Goal: Task Accomplishment & Management: Manage account settings

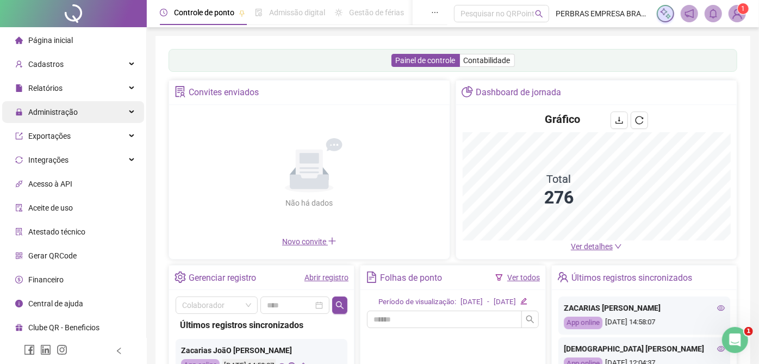
click at [82, 119] on div "Administração" at bounding box center [73, 112] width 142 height 22
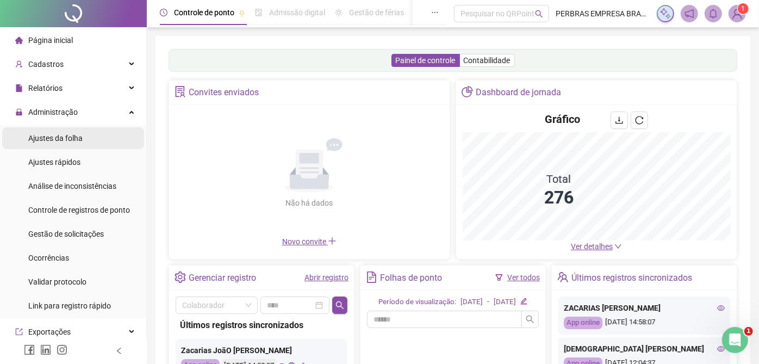
click at [83, 138] on li "Ajustes da folha" at bounding box center [73, 138] width 142 height 22
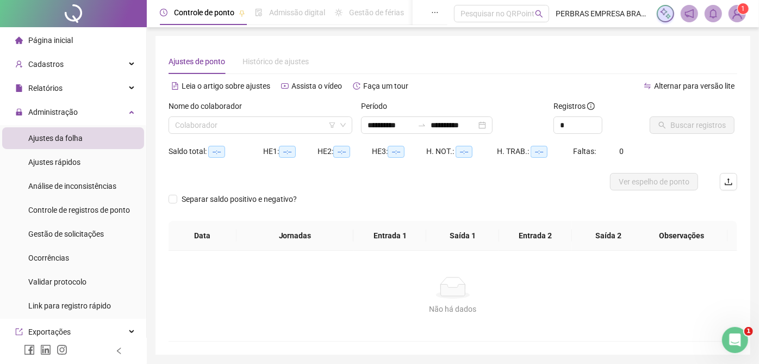
type input "**********"
click at [381, 125] on input "**********" at bounding box center [391, 125] width 46 height 12
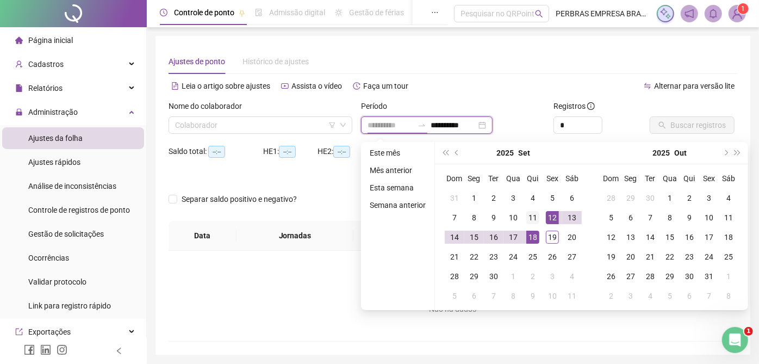
type input "**********"
click at [533, 214] on div "11" at bounding box center [532, 217] width 13 height 13
click at [532, 237] on div "18" at bounding box center [532, 237] width 13 height 13
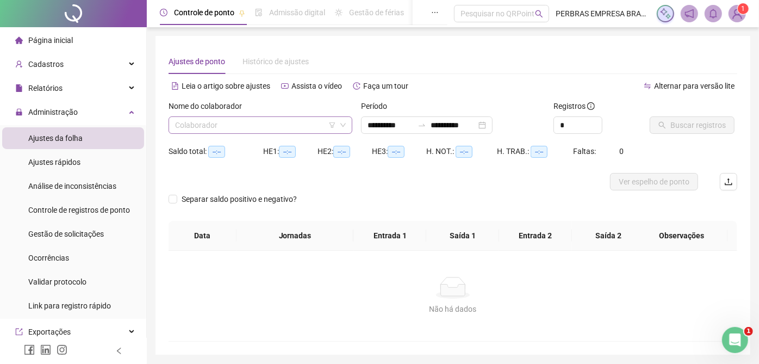
click at [239, 129] on input "search" at bounding box center [255, 125] width 161 height 16
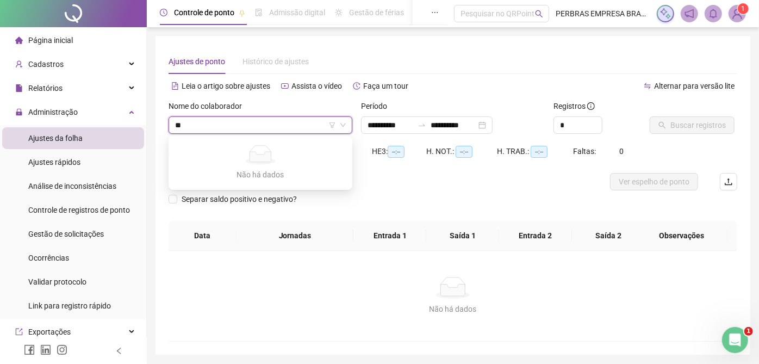
type input "*"
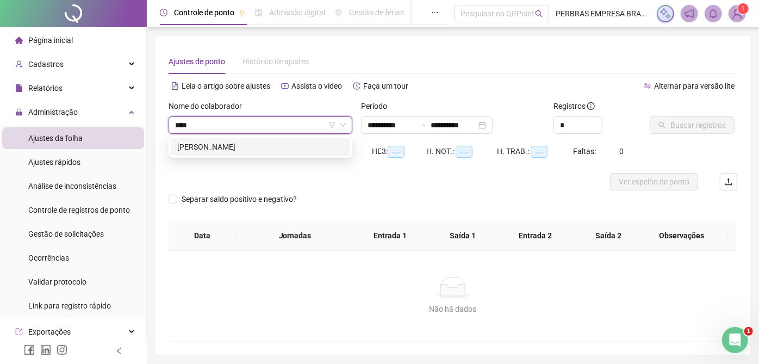
type input "*****"
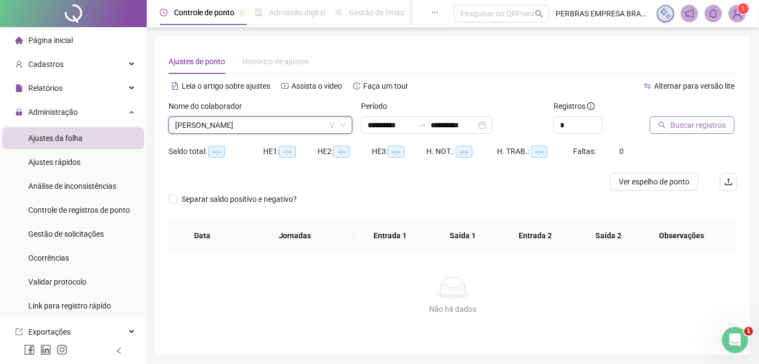
click at [684, 123] on span "Buscar registros" at bounding box center [697, 125] width 55 height 12
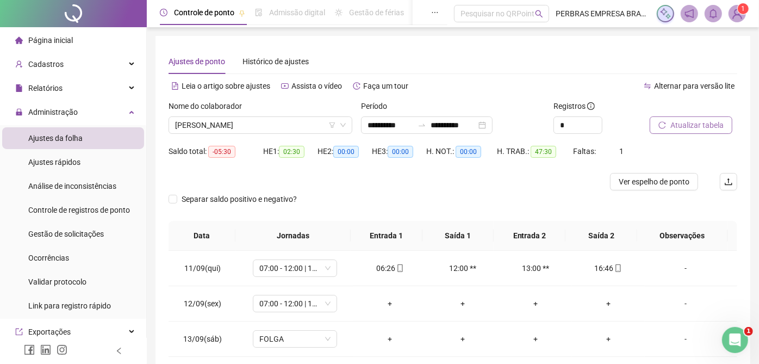
click at [675, 127] on span "Atualizar tabela" at bounding box center [696, 125] width 53 height 12
click at [251, 128] on span "ENOCK RODRIGUES FILHO" at bounding box center [260, 125] width 171 height 16
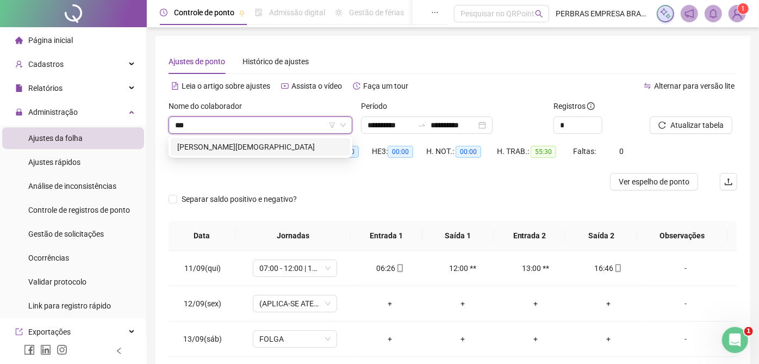
type input "****"
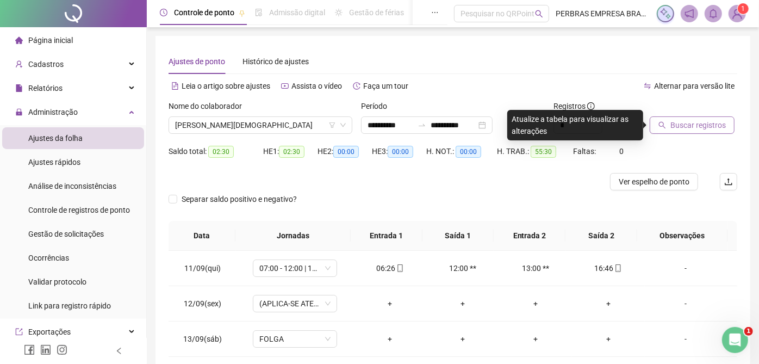
click at [702, 129] on span "Buscar registros" at bounding box center [697, 125] width 55 height 12
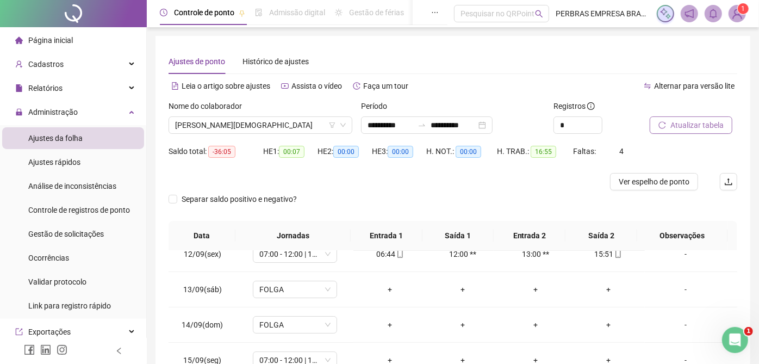
click at [678, 123] on span "Atualizar tabela" at bounding box center [696, 125] width 53 height 12
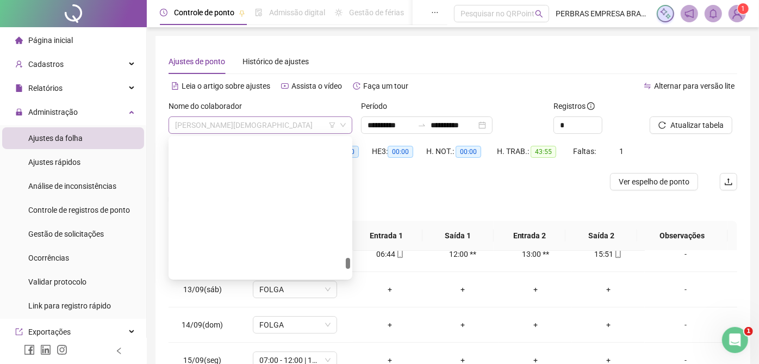
click at [231, 124] on span "TARCISIO OLIVEIRA DE JESUS" at bounding box center [260, 125] width 171 height 16
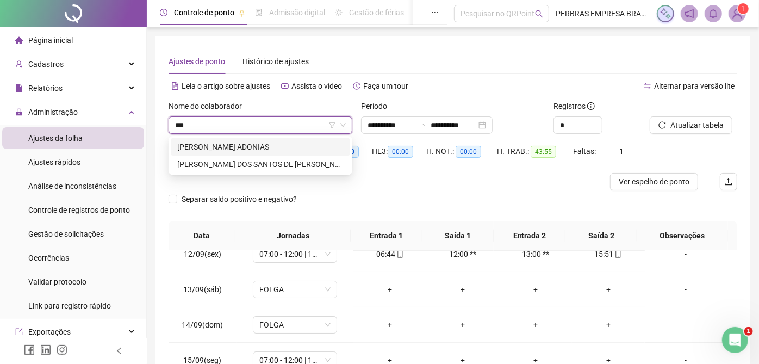
type input "****"
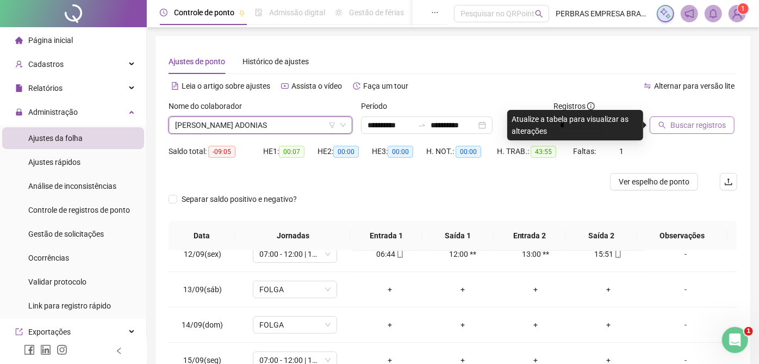
click at [678, 132] on button "Buscar registros" at bounding box center [692, 124] width 85 height 17
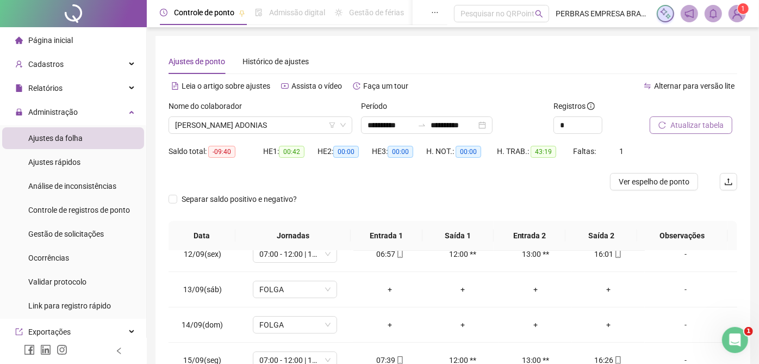
click at [684, 129] on span "Atualizar tabela" at bounding box center [696, 125] width 53 height 12
click at [315, 121] on span "MAXMILIANO SOUZA ADONIAS" at bounding box center [260, 125] width 171 height 16
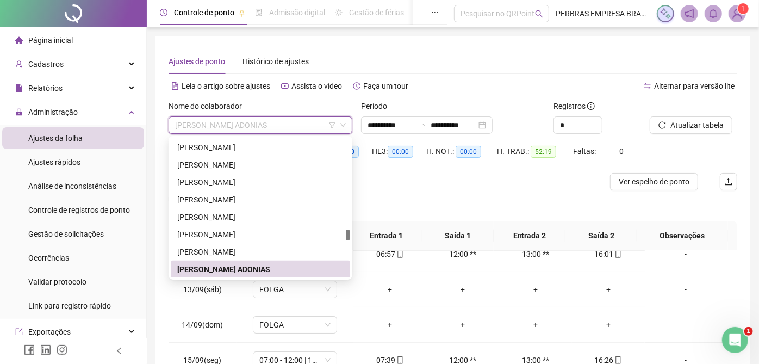
type input "*"
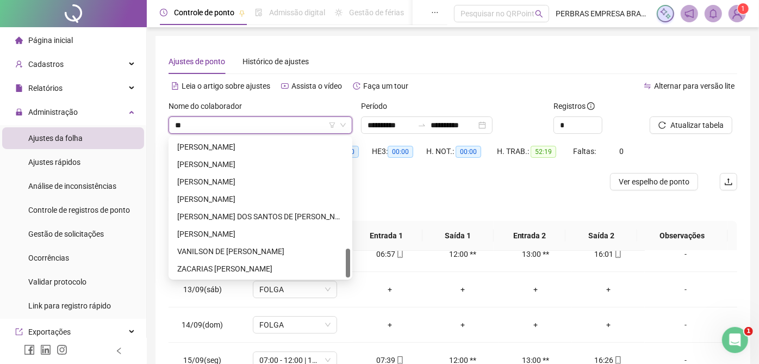
type input "***"
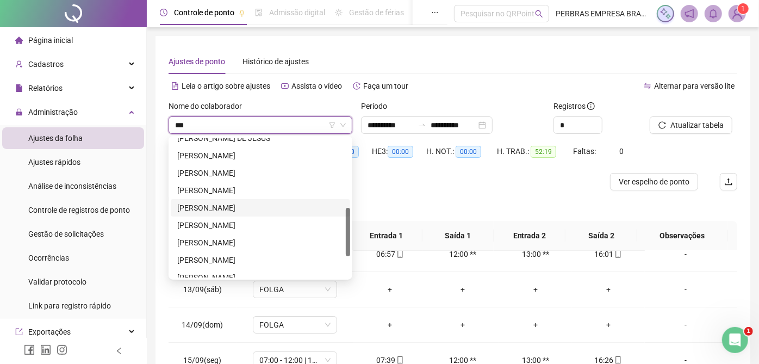
scroll to position [140, 0]
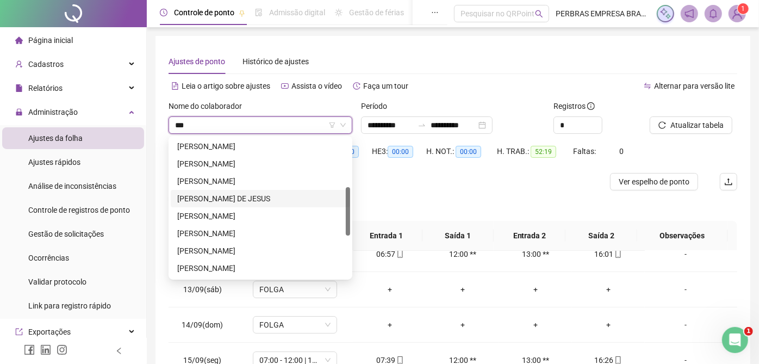
click at [253, 196] on div "JOSÉ GRACILIANO OLIVEIRA SANTOS DE JESUS" at bounding box center [260, 198] width 166 height 12
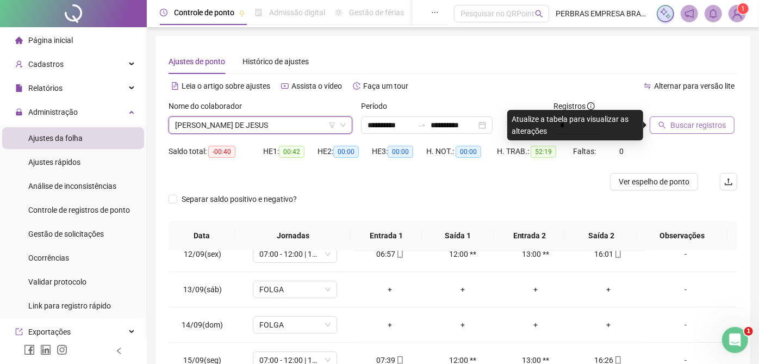
click at [683, 127] on span "Buscar registros" at bounding box center [697, 125] width 55 height 12
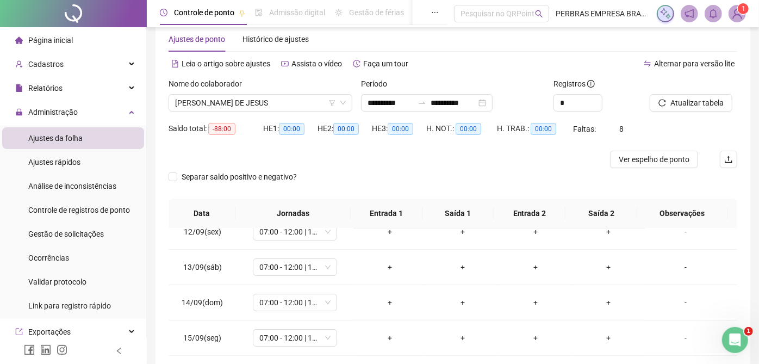
scroll to position [0, 0]
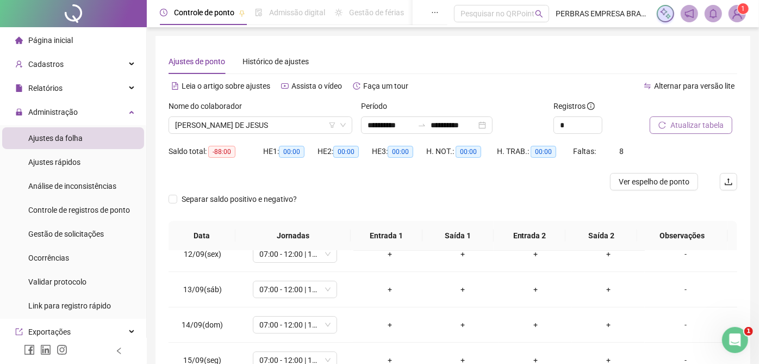
click at [685, 123] on span "Atualizar tabela" at bounding box center [696, 125] width 53 height 12
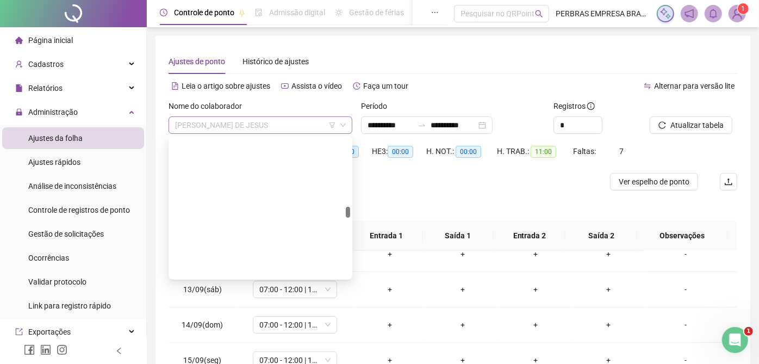
click at [216, 130] on span "JOSÉ GRACILIANO OLIVEIRA SANTOS DE JESUS" at bounding box center [260, 125] width 171 height 16
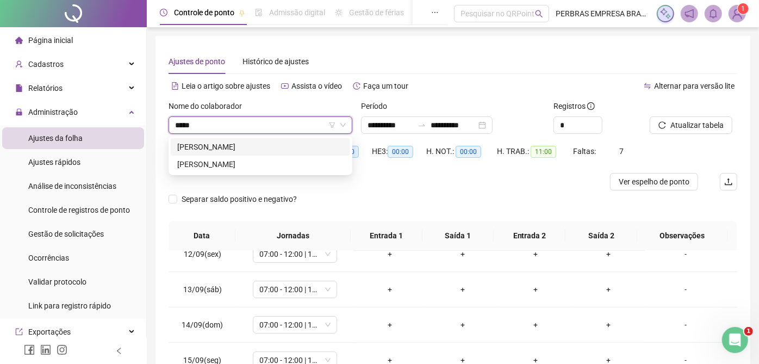
type input "******"
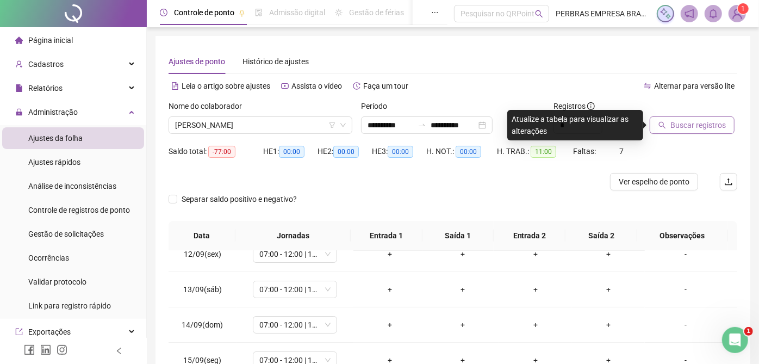
click at [723, 124] on button "Buscar registros" at bounding box center [692, 124] width 85 height 17
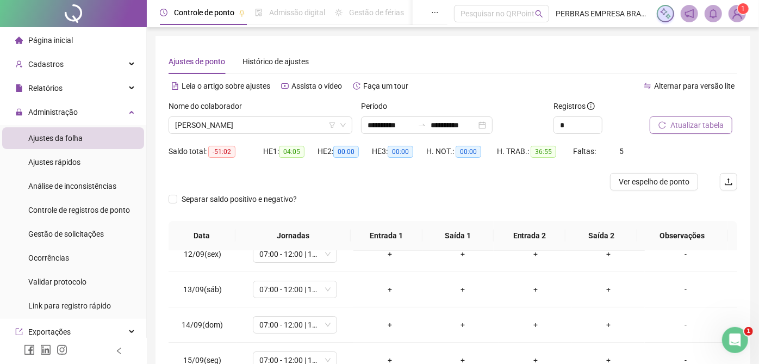
click at [677, 126] on span "Atualizar tabela" at bounding box center [696, 125] width 53 height 12
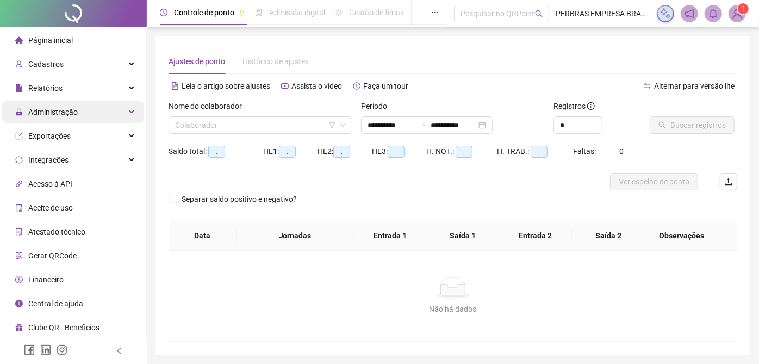
click at [62, 109] on span "Administração" at bounding box center [52, 112] width 49 height 9
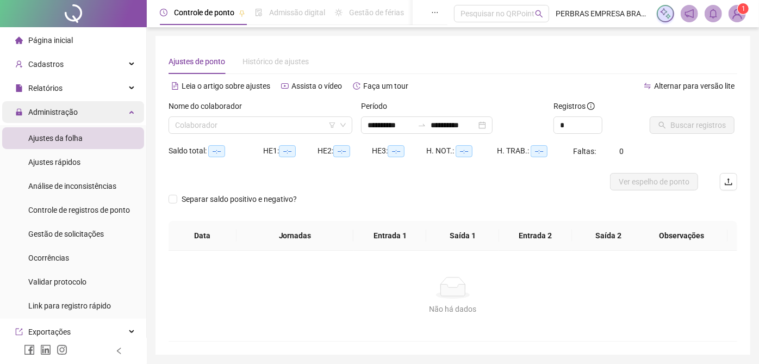
scroll to position [37, 0]
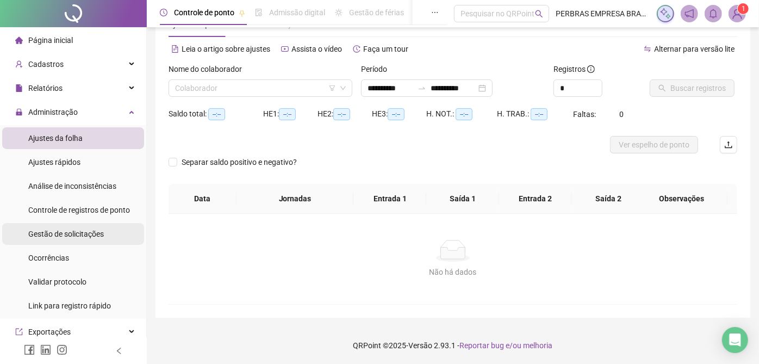
click at [54, 226] on div "Gestão de solicitações" at bounding box center [66, 234] width 76 height 22
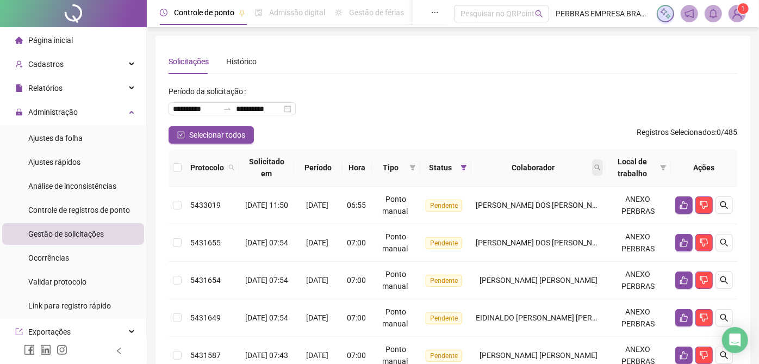
click at [601, 166] on icon "search" at bounding box center [597, 167] width 7 height 7
type input "*****"
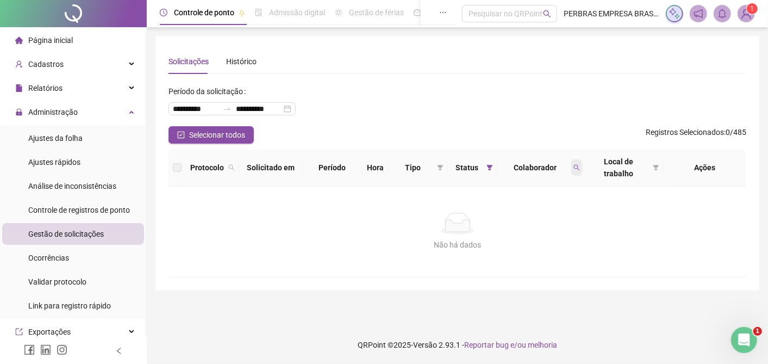
click at [579, 159] on span at bounding box center [576, 167] width 11 height 16
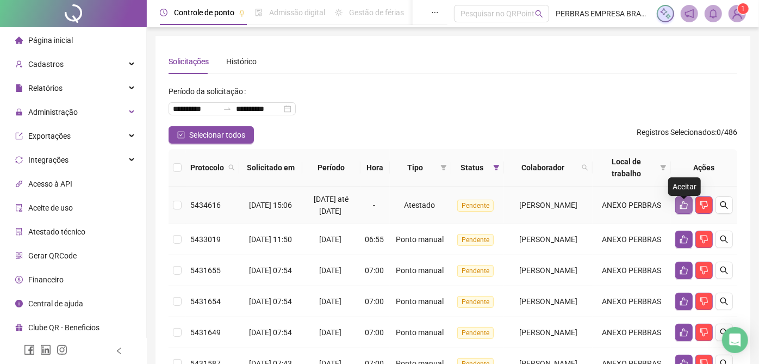
click at [678, 208] on button "button" at bounding box center [683, 204] width 17 height 17
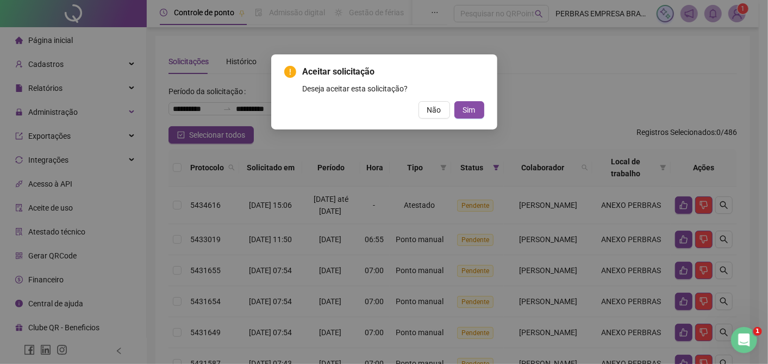
click at [485, 110] on div "Aceitar solicitação Deseja aceitar esta solicitação? Não Sim" at bounding box center [384, 91] width 226 height 75
click at [480, 110] on button "Sim" at bounding box center [469, 109] width 30 height 17
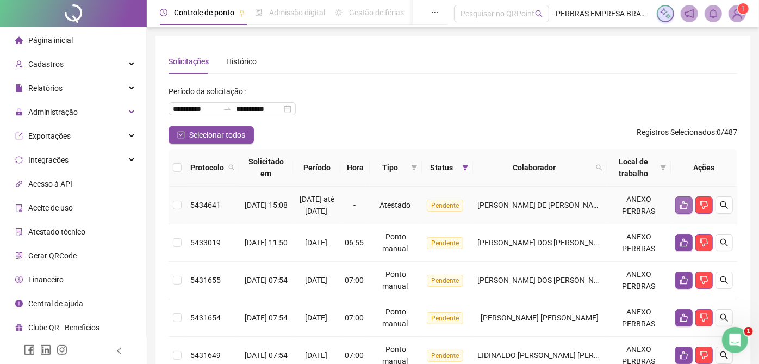
click at [677, 210] on button "button" at bounding box center [683, 204] width 17 height 17
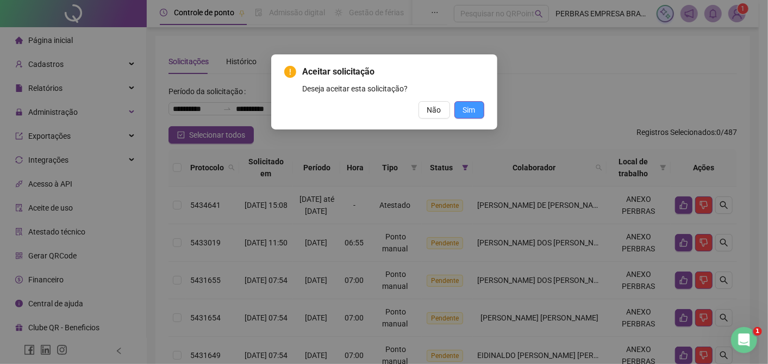
click at [472, 109] on span "Sim" at bounding box center [469, 110] width 13 height 12
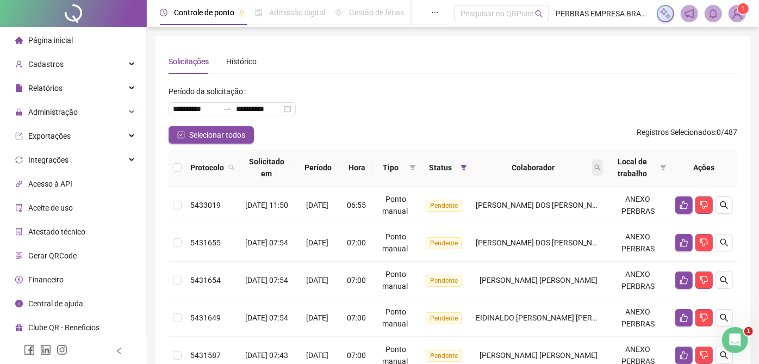
click at [601, 166] on icon "search" at bounding box center [597, 167] width 7 height 7
click at [678, 207] on button "button" at bounding box center [683, 204] width 17 height 17
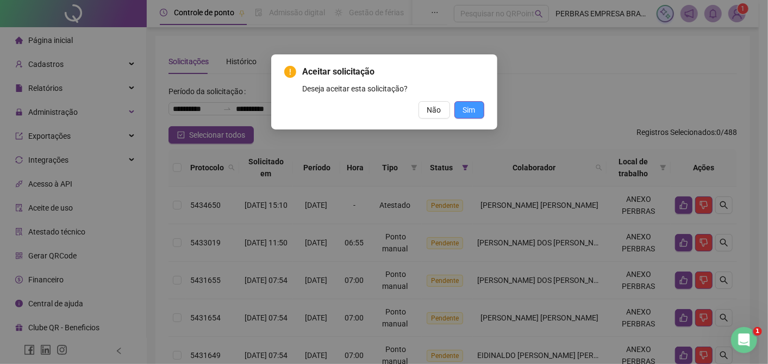
click at [478, 114] on button "Sim" at bounding box center [469, 109] width 30 height 17
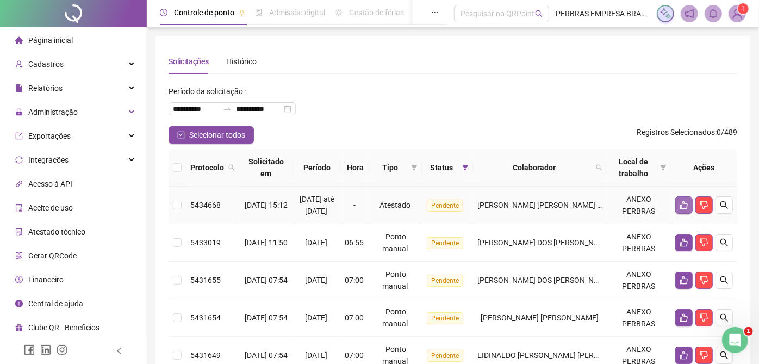
click at [681, 205] on button "button" at bounding box center [683, 204] width 17 height 17
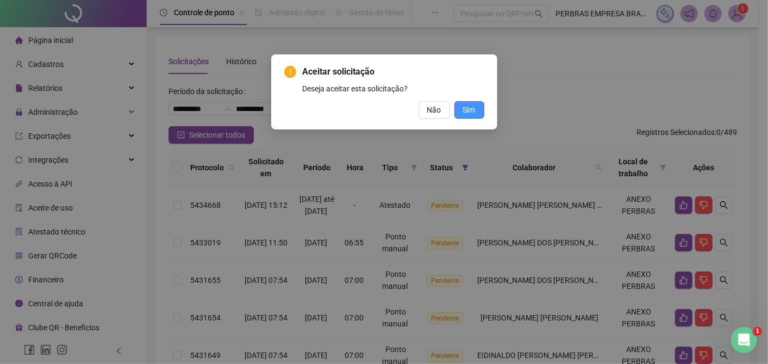
click at [482, 114] on button "Sim" at bounding box center [469, 109] width 30 height 17
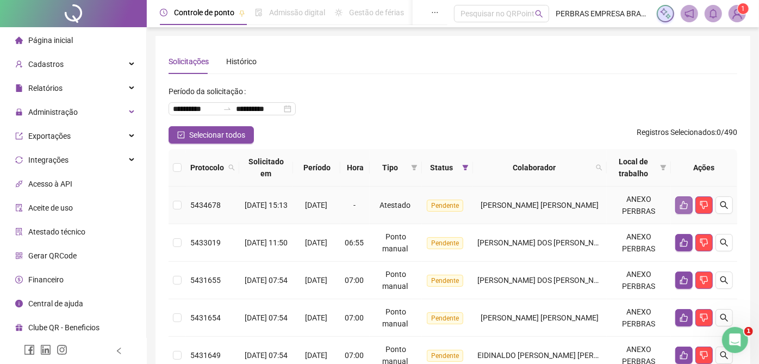
click at [682, 205] on icon "like" at bounding box center [684, 205] width 8 height 8
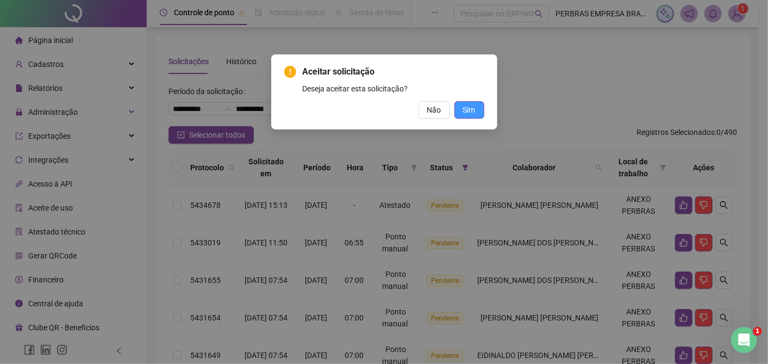
click at [472, 114] on span "Sim" at bounding box center [469, 110] width 13 height 12
